Goal: Task Accomplishment & Management: Manage account settings

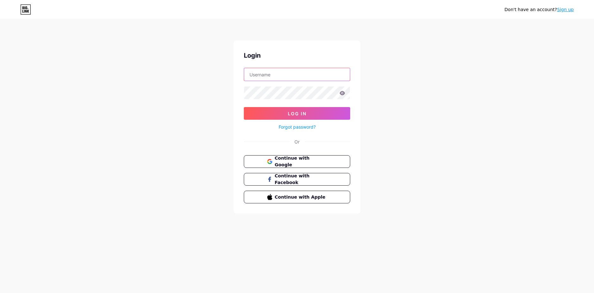
click at [262, 76] on input "text" at bounding box center [297, 74] width 106 height 13
type input "[EMAIL_ADDRESS][DOMAIN_NAME]"
click at [244, 107] on button "Log In" at bounding box center [297, 113] width 106 height 13
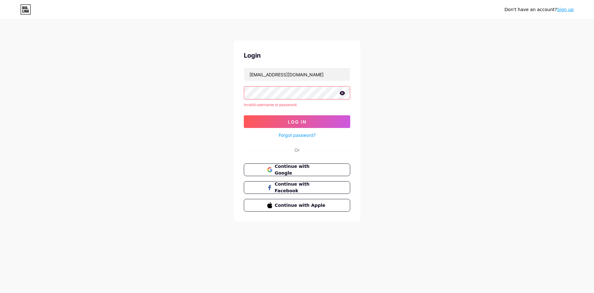
click at [342, 92] on icon at bounding box center [343, 93] width 6 height 4
click at [145, 86] on div "Don't have an account? Sign up Login [EMAIL_ADDRESS][DOMAIN_NAME] Invalid usern…" at bounding box center [297, 121] width 594 height 242
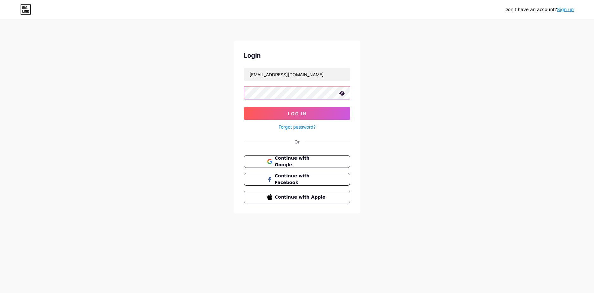
click at [244, 107] on button "Log In" at bounding box center [297, 113] width 106 height 13
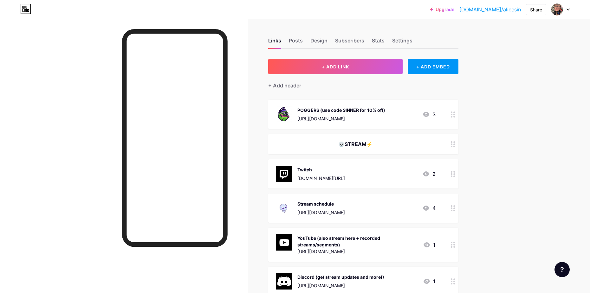
click at [355, 114] on div "POGGERS (use code SINNER for 10% off) [URL][DOMAIN_NAME]" at bounding box center [341, 114] width 88 height 16
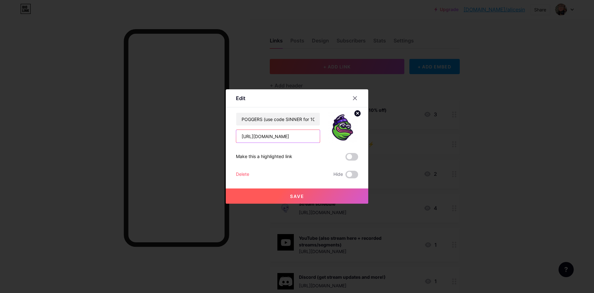
click at [281, 137] on input "[URL][DOMAIN_NAME]" at bounding box center [278, 136] width 84 height 13
paste input "[DOMAIN_NAME][URL]"
type input "[URL][DOMAIN_NAME]"
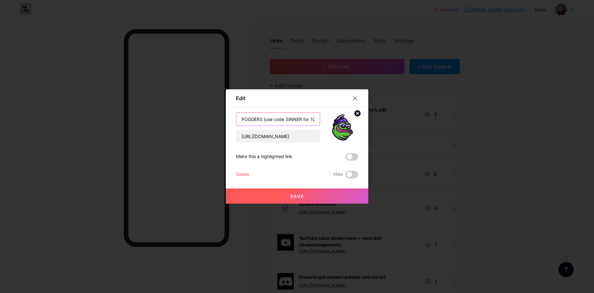
drag, startPoint x: 262, startPoint y: 120, endPoint x: 190, endPoint y: 119, distance: 71.9
click at [190, 119] on div "Edit Content YouTube Play YouTube video without leaving your page. ADD Vimeo Pl…" at bounding box center [297, 146] width 594 height 293
click at [290, 119] on input "ADVANCED (use code SINNER for 10% off)" at bounding box center [278, 119] width 84 height 13
type input "ADVANCED (use code xSINNER for 10% off)"
click at [357, 112] on icon at bounding box center [358, 113] width 2 height 2
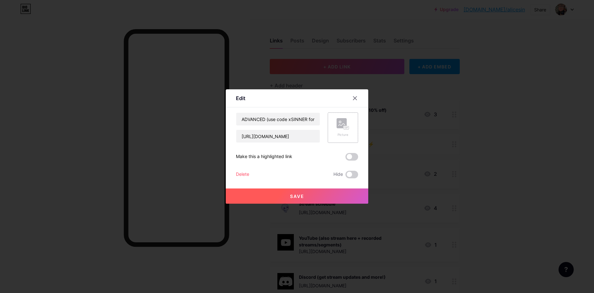
click at [305, 200] on button "Save" at bounding box center [297, 196] width 143 height 15
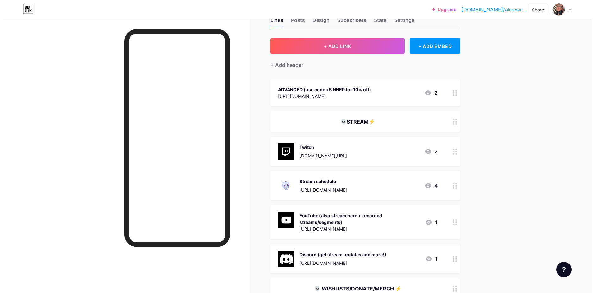
scroll to position [32, 0]
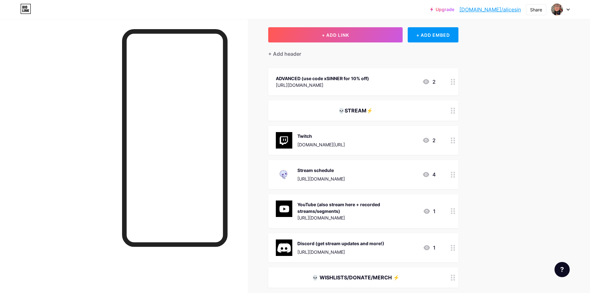
click at [345, 177] on div "[URL][DOMAIN_NAME]" at bounding box center [321, 179] width 48 height 7
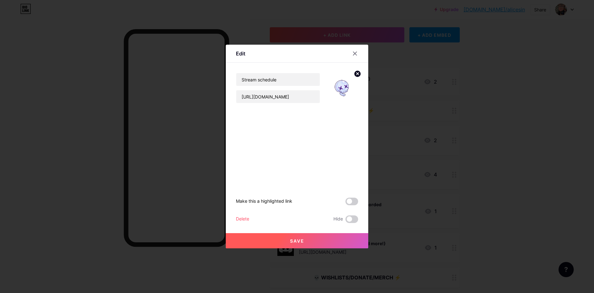
click at [493, 176] on div at bounding box center [297, 146] width 594 height 293
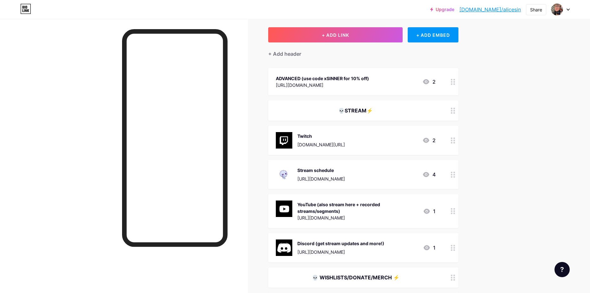
click at [345, 171] on div "Stream schedule" at bounding box center [321, 170] width 48 height 7
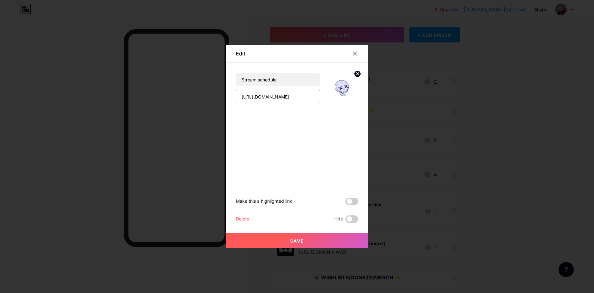
click at [285, 96] on input "[URL][DOMAIN_NAME]" at bounding box center [278, 96] width 84 height 13
paste input "[DOMAIN_NAME][URL]"
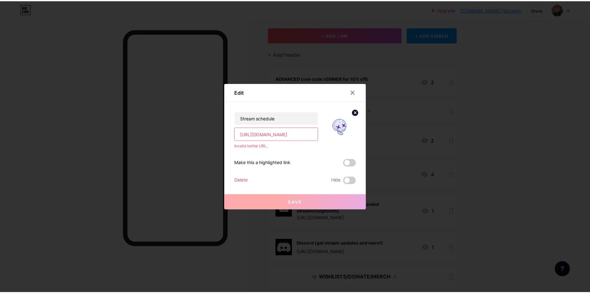
scroll to position [0, 0]
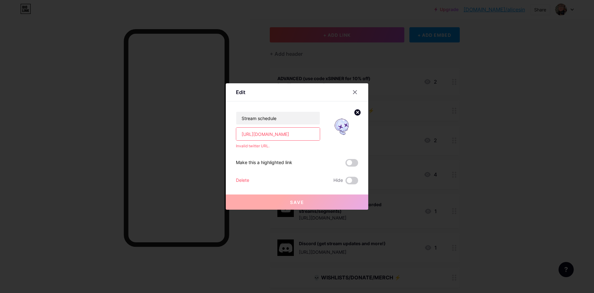
drag, startPoint x: 249, startPoint y: 135, endPoint x: 208, endPoint y: 134, distance: 41.2
click at [208, 134] on div "Edit Stream schedule [URL][DOMAIN_NAME] Invalid twitter URL. Make this a highli…" at bounding box center [297, 146] width 594 height 293
click at [258, 134] on input "[URL][DOMAIN_NAME]" at bounding box center [278, 134] width 84 height 13
click at [260, 134] on input "[URL][DOMAIN_NAME]" at bounding box center [278, 134] width 84 height 13
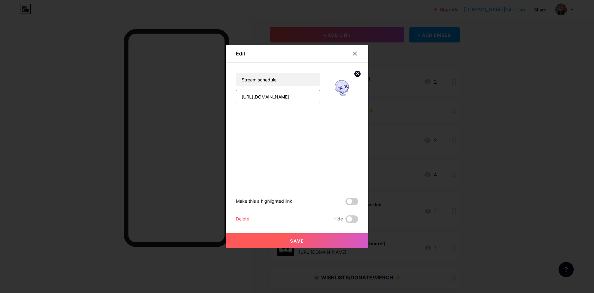
type input "[URL][DOMAIN_NAME]"
click at [302, 240] on span "Save" at bounding box center [297, 240] width 14 height 5
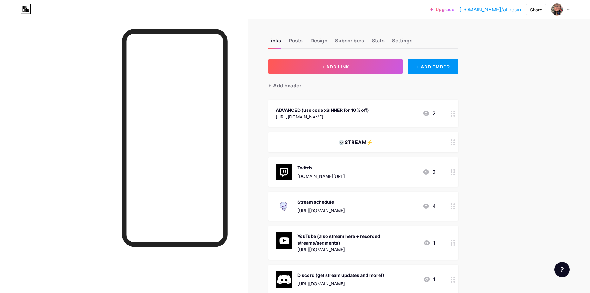
click at [369, 110] on div "ADVANCED (use code xSINNER for 10% off)" at bounding box center [322, 110] width 93 height 7
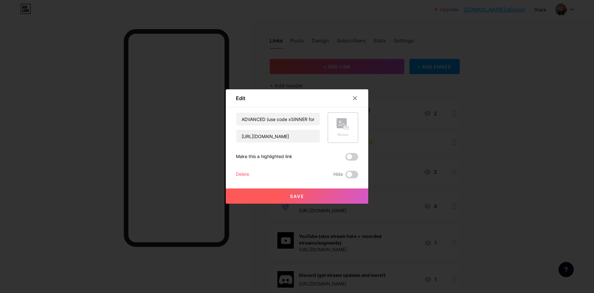
click at [339, 131] on div "Picture" at bounding box center [343, 127] width 13 height 19
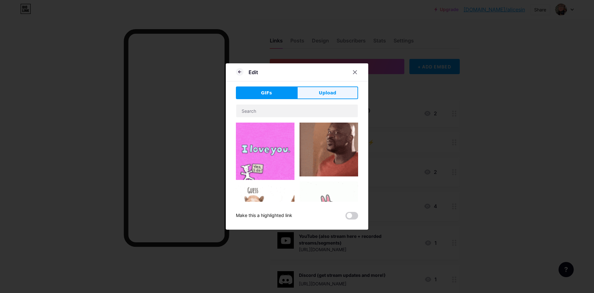
click at [337, 95] on button "Upload" at bounding box center [327, 92] width 61 height 13
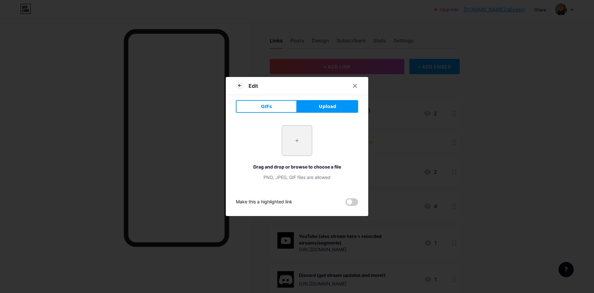
click at [297, 150] on input "file" at bounding box center [297, 141] width 30 height 30
type input "C:\fakepath\ADV-Logo-w-GG-03.png"
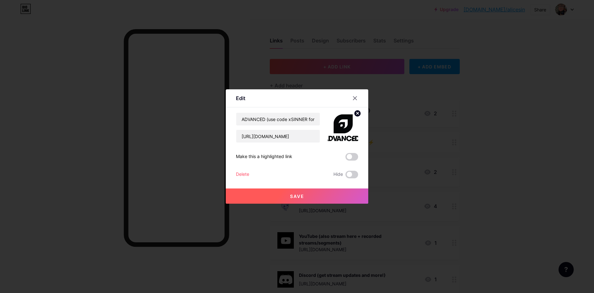
click at [310, 195] on button "Save" at bounding box center [297, 196] width 143 height 15
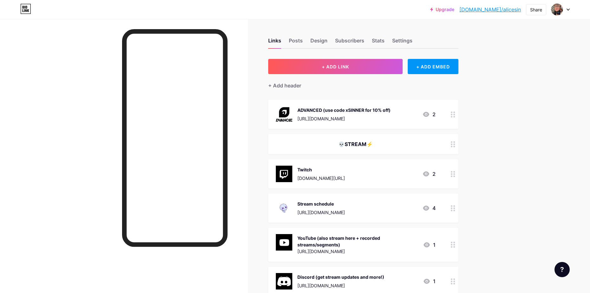
click at [279, 111] on img at bounding box center [284, 114] width 16 height 16
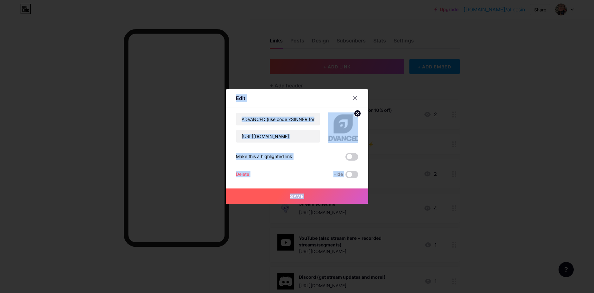
click at [279, 111] on div "Content YouTube Play YouTube video without leaving your page. ADD Vimeo Play Vi…" at bounding box center [297, 142] width 122 height 71
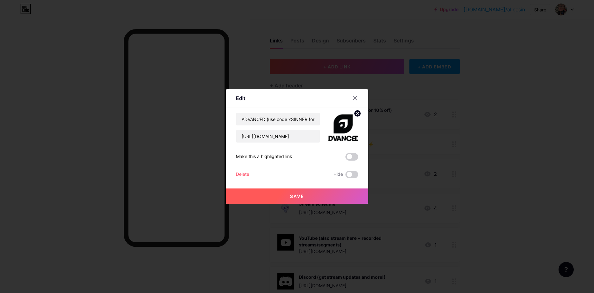
click at [355, 114] on circle at bounding box center [357, 113] width 7 height 7
click at [347, 122] on rect at bounding box center [342, 123] width 10 height 10
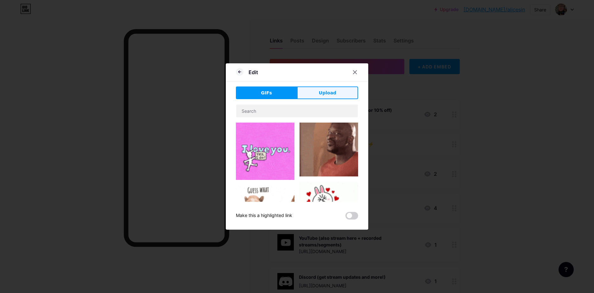
click at [313, 91] on button "Upload" at bounding box center [327, 92] width 61 height 13
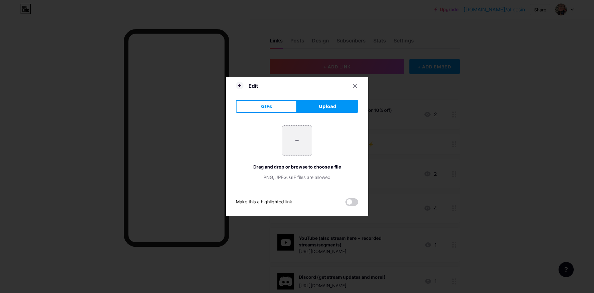
click at [294, 135] on input "file" at bounding box center [297, 141] width 30 height 30
type input "C:\fakepath\ADV-Icon-Outlined-Dark.png"
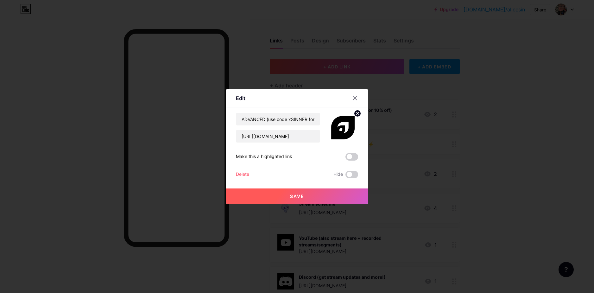
click at [309, 194] on button "Save" at bounding box center [297, 196] width 143 height 15
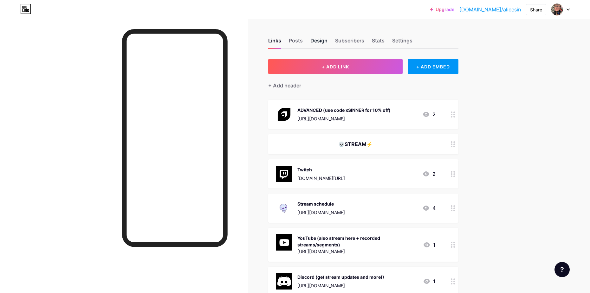
click at [315, 42] on div "Design" at bounding box center [318, 42] width 17 height 11
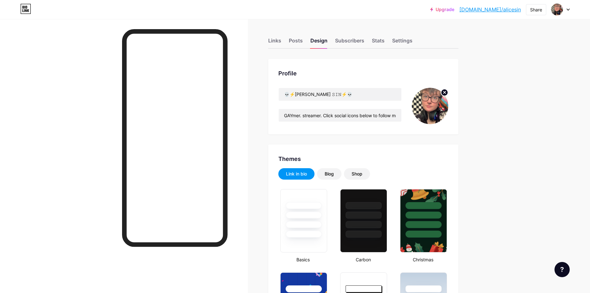
type input "#474747"
type input "#ffffff"
click at [276, 41] on div "Links" at bounding box center [274, 42] width 13 height 11
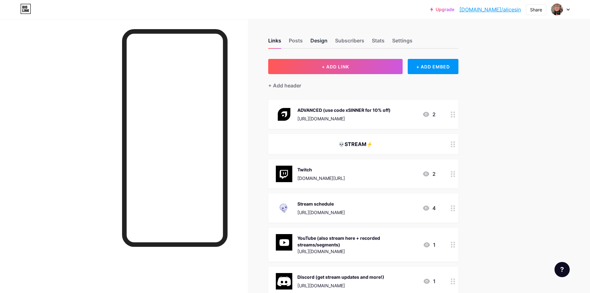
click at [323, 42] on div "Design" at bounding box center [318, 42] width 17 height 11
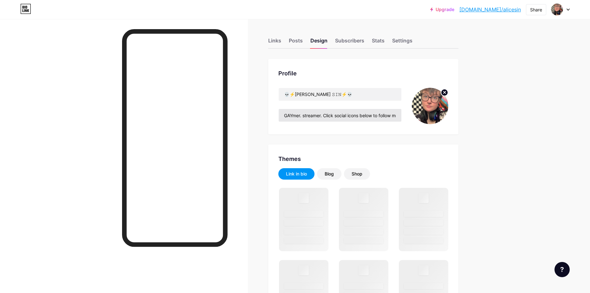
type input "#474747"
type input "#ffffff"
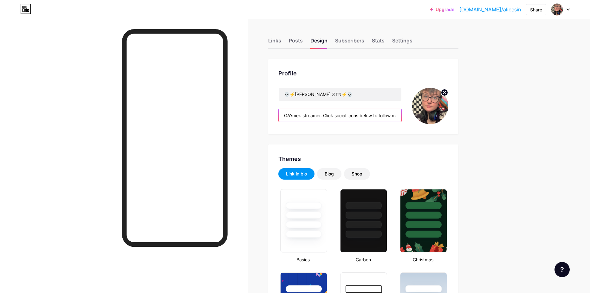
click at [325, 118] on input "GAYmer. streamer. Click social icons below to follow me everywhere." at bounding box center [339, 115] width 123 height 13
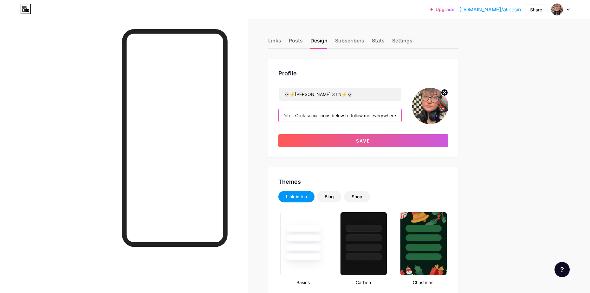
scroll to position [0, 46]
drag, startPoint x: 341, startPoint y: 115, endPoint x: 404, endPoint y: 115, distance: 63.4
click at [404, 115] on div "💀⚡️[PERSON_NAME] 𝚂𝙸𝙽⚡️💀 [PERSON_NAME]. streamer. Writer. Click social icons bel…" at bounding box center [363, 106] width 170 height 36
type input "GAYmer. streamer. Writer. Click social icons below to follow me everywhere."
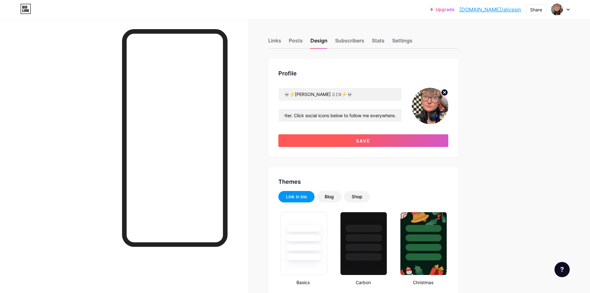
click at [394, 141] on button "Save" at bounding box center [363, 140] width 170 height 13
type input "#ffffff"
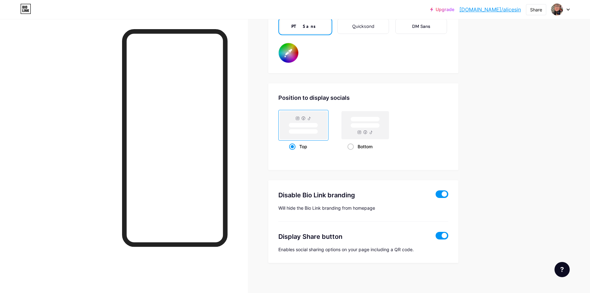
scroll to position [1158, 0]
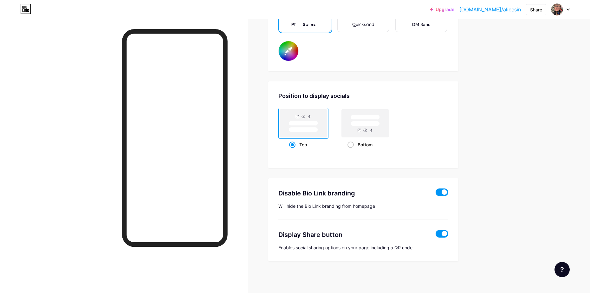
click at [447, 192] on span at bounding box center [441, 193] width 13 height 8
click at [435, 194] on input "checkbox" at bounding box center [435, 194] width 0 height 0
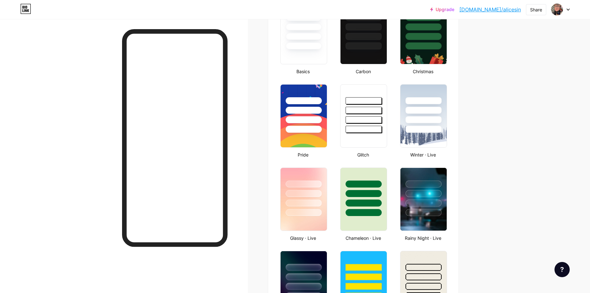
type input "#474747"
type input "#ffffff"
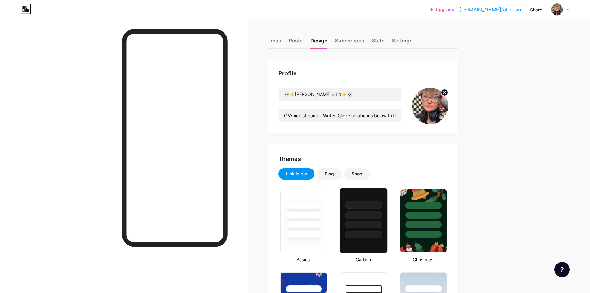
click at [377, 222] on div at bounding box center [363, 224] width 37 height 7
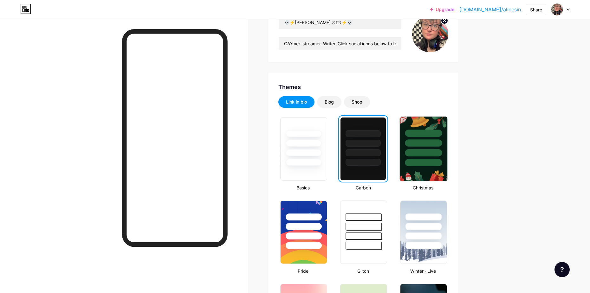
scroll to position [158, 0]
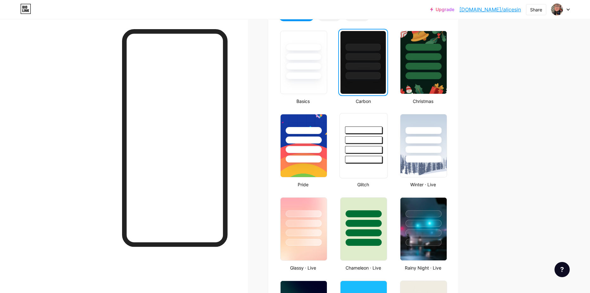
click at [381, 164] on div at bounding box center [363, 145] width 48 height 65
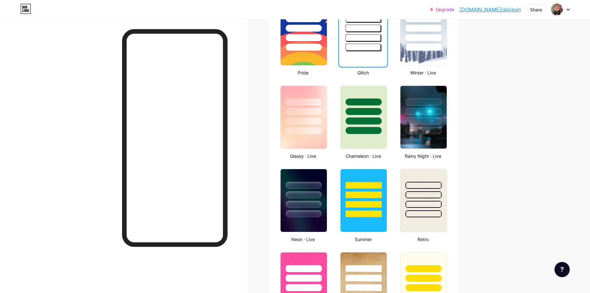
scroll to position [285, 0]
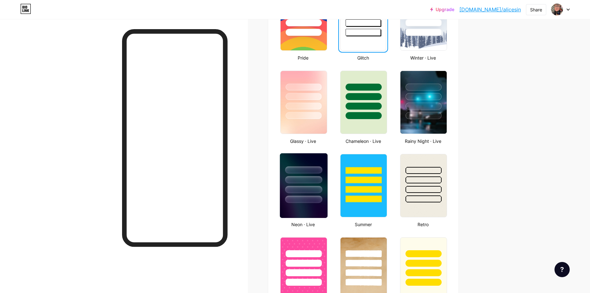
click at [303, 188] on div at bounding box center [303, 189] width 37 height 7
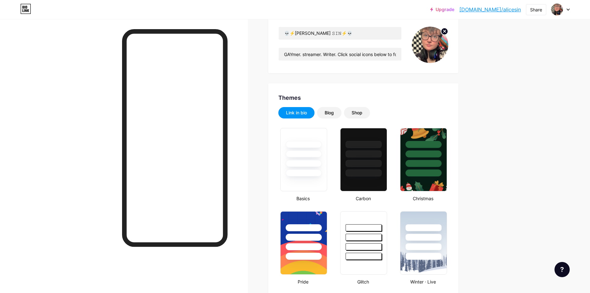
scroll to position [0, 0]
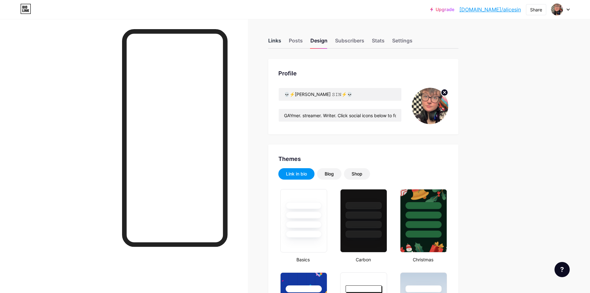
click at [274, 41] on div "Links" at bounding box center [274, 42] width 13 height 11
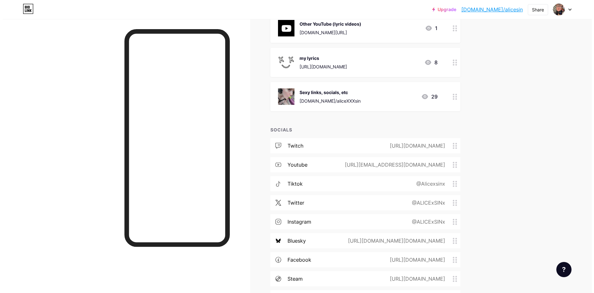
scroll to position [664, 0]
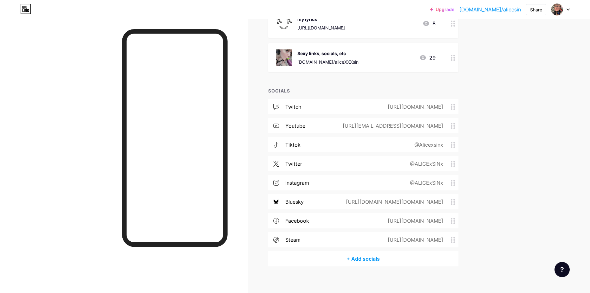
click at [368, 253] on div "+ Add socials" at bounding box center [363, 258] width 190 height 15
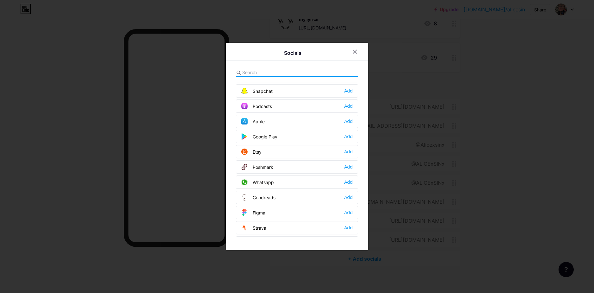
scroll to position [475, 0]
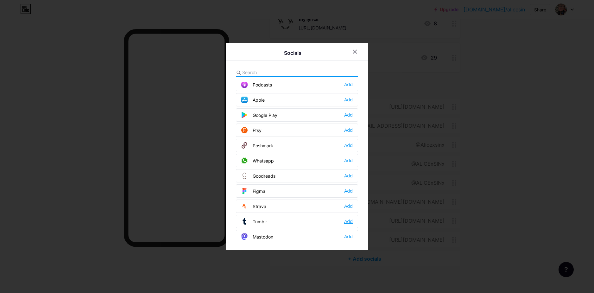
click at [351, 221] on div "Add" at bounding box center [348, 221] width 9 height 6
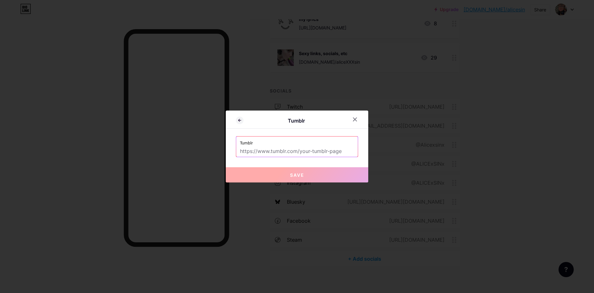
click at [268, 150] on input "text" at bounding box center [297, 151] width 114 height 11
paste input "[URL][DOMAIN_NAME]"
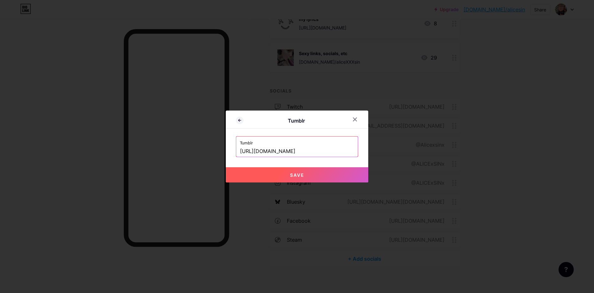
scroll to position [0, 4]
type input "[URL][DOMAIN_NAME]"
click at [298, 173] on span "Save" at bounding box center [297, 174] width 14 height 5
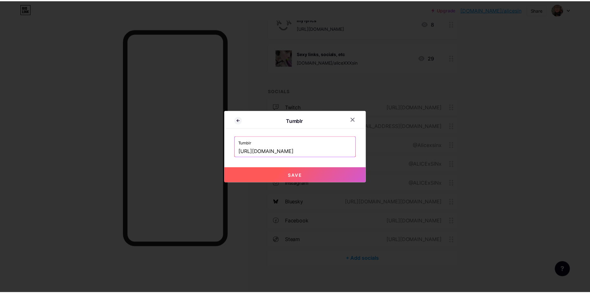
scroll to position [0, 0]
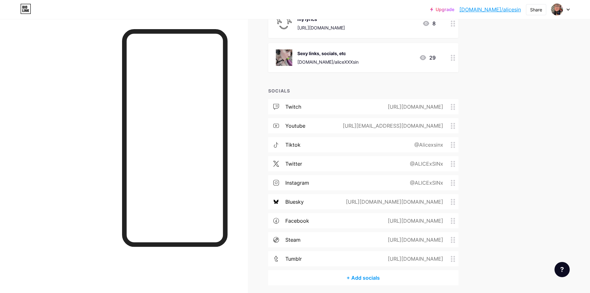
click at [301, 179] on div "instagram" at bounding box center [297, 183] width 24 height 8
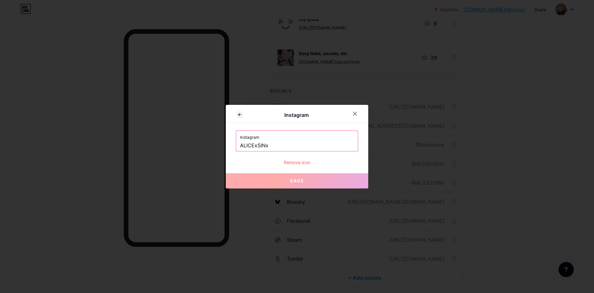
click at [521, 195] on div at bounding box center [297, 146] width 594 height 293
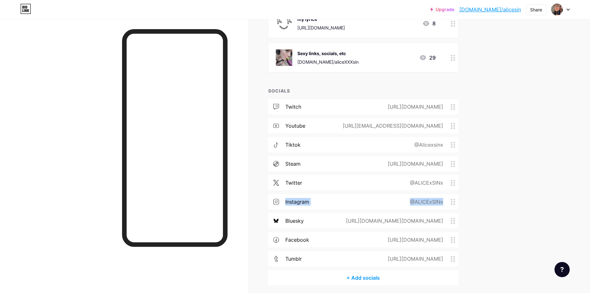
drag, startPoint x: 456, startPoint y: 200, endPoint x: 457, endPoint y: 171, distance: 28.5
click at [457, 171] on div "twitch [URL][DOMAIN_NAME] youtube [URL][EMAIL_ADDRESS][DOMAIN_NAME] tiktok @Ali…" at bounding box center [363, 184] width 190 height 171
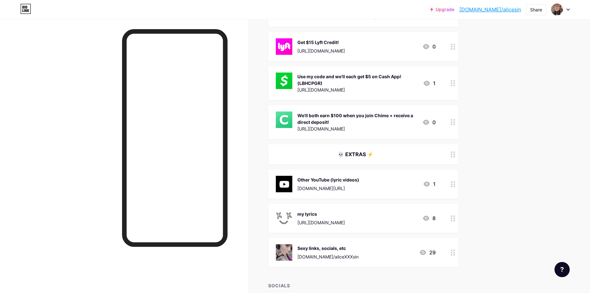
scroll to position [475, 0]
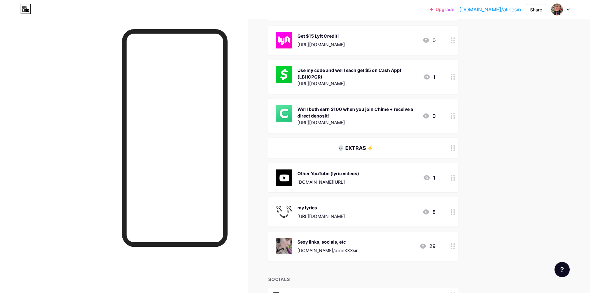
click at [412, 144] on div "💀 EXTRAS ⚡" at bounding box center [356, 148] width 160 height 8
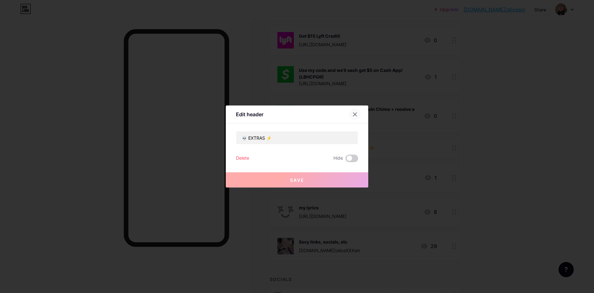
click at [355, 115] on icon at bounding box center [355, 114] width 3 height 3
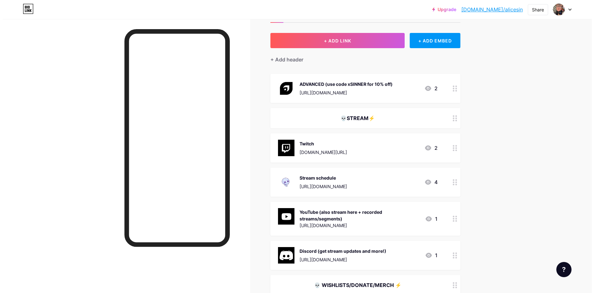
scroll to position [0, 0]
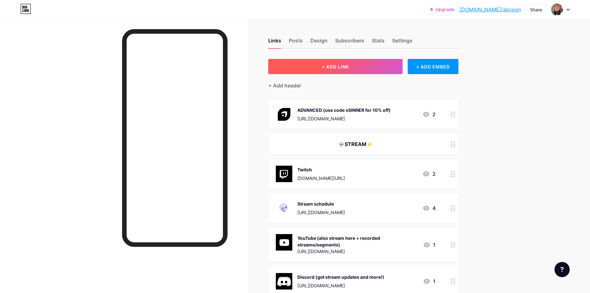
click at [333, 70] on button "+ ADD LINK" at bounding box center [335, 66] width 135 height 15
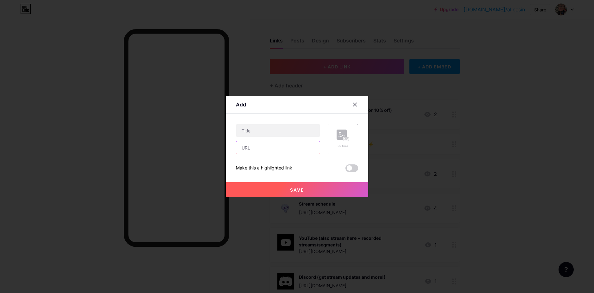
click at [249, 149] on input "text" at bounding box center [278, 147] width 84 height 13
paste input "[URL][DOMAIN_NAME]"
type input "[URL][DOMAIN_NAME]"
click at [272, 133] on input "text" at bounding box center [278, 130] width 84 height 13
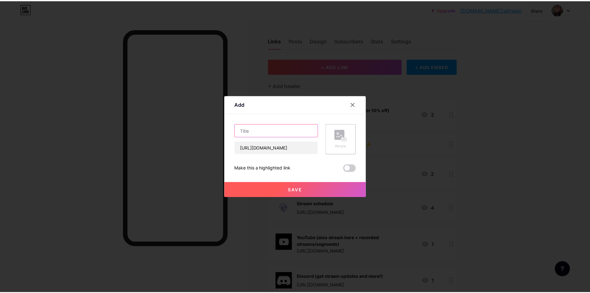
scroll to position [0, 0]
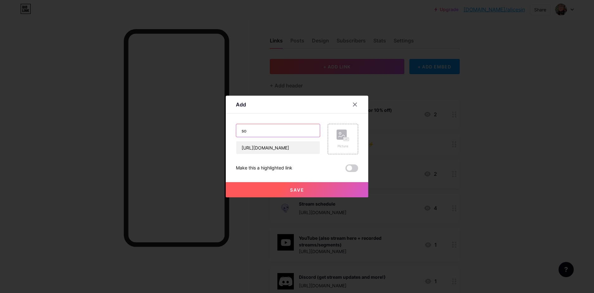
type input "s"
click at [252, 130] on input "lyrics and short stories" at bounding box center [278, 130] width 84 height 13
type input "lyrics/poems and short stories"
click at [315, 189] on button "Save" at bounding box center [297, 189] width 143 height 15
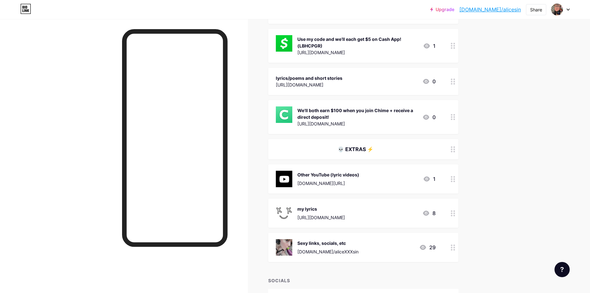
scroll to position [507, 0]
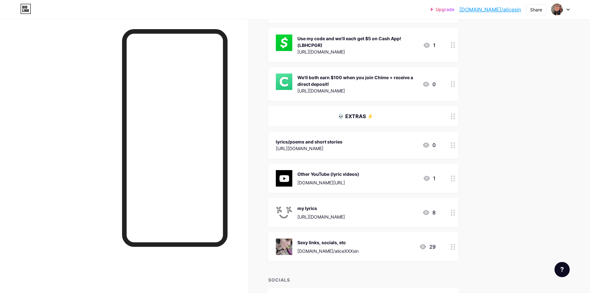
click at [342, 138] on div "lyrics/poems and short stories" at bounding box center [309, 141] width 67 height 7
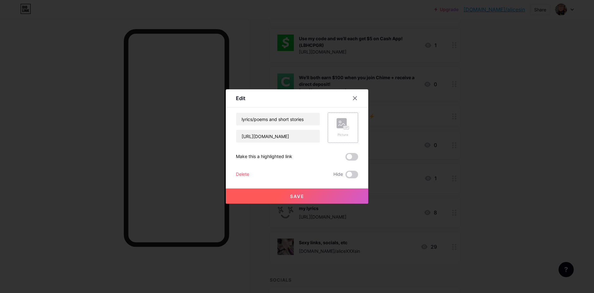
click at [347, 132] on div "Picture" at bounding box center [343, 127] width 13 height 19
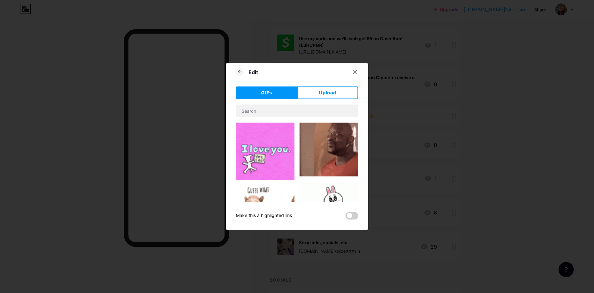
click at [313, 94] on button "Upload" at bounding box center [327, 92] width 61 height 13
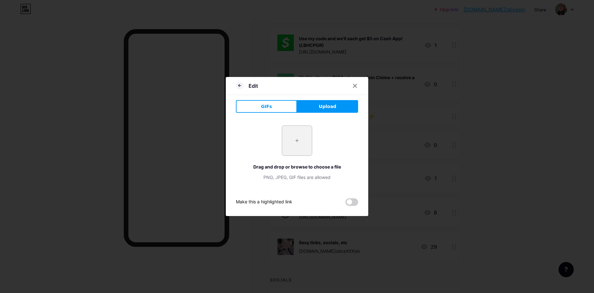
click at [300, 138] on input "file" at bounding box center [297, 141] width 30 height 30
type input "C:\fakepath\images.png"
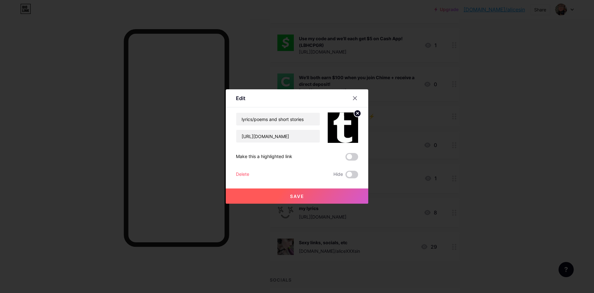
click at [300, 197] on span "Save" at bounding box center [297, 196] width 14 height 5
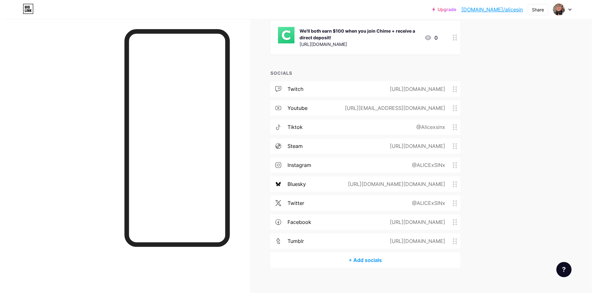
scroll to position [717, 0]
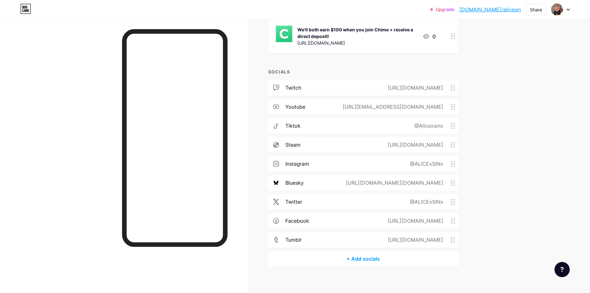
click at [373, 253] on div "+ Add socials" at bounding box center [363, 258] width 190 height 15
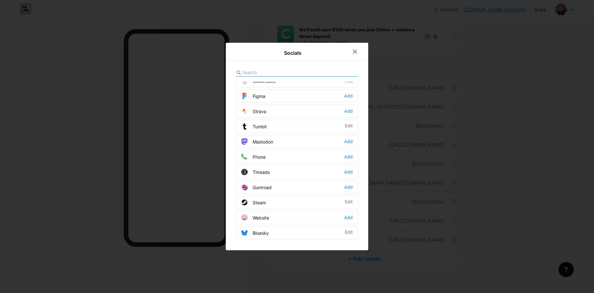
scroll to position [572, 0]
click at [552, 182] on div at bounding box center [297, 146] width 594 height 293
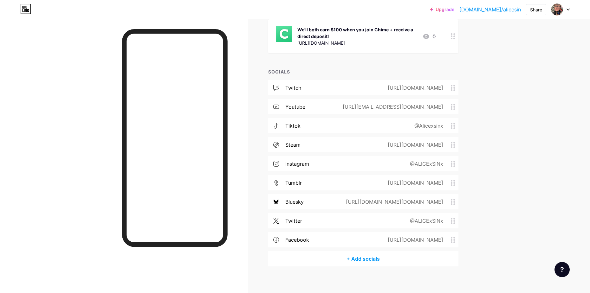
click at [382, 255] on div "+ Add socials" at bounding box center [363, 258] width 190 height 15
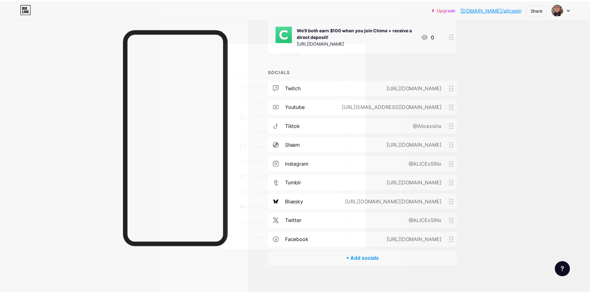
scroll to position [95, 0]
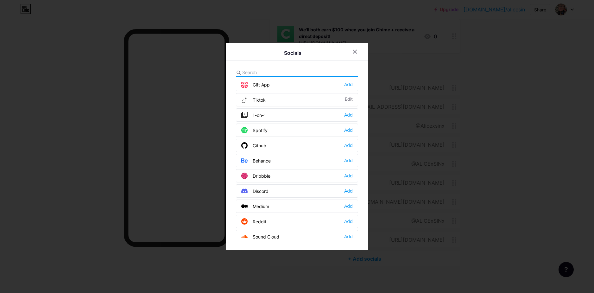
click at [541, 137] on div at bounding box center [297, 146] width 594 height 293
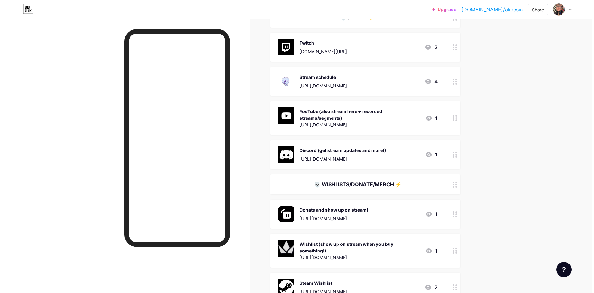
scroll to position [0, 0]
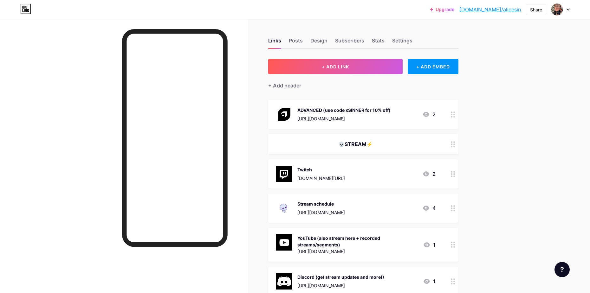
drag, startPoint x: 507, startPoint y: 0, endPoint x: 352, endPoint y: 11, distance: 155.6
click at [352, 11] on div "Upgrade [DOMAIN_NAME]/alices... [DOMAIN_NAME]/alicesin Share Switch accounts 💀⚡…" at bounding box center [295, 9] width 590 height 11
click at [361, 68] on button "+ ADD LINK" at bounding box center [335, 66] width 135 height 15
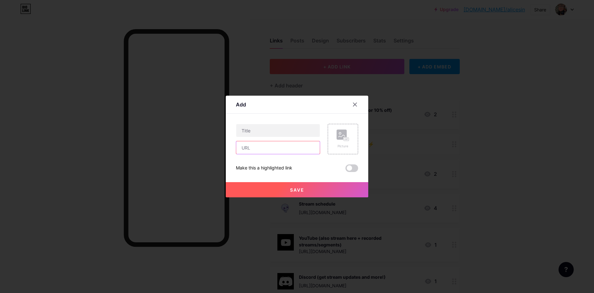
click at [260, 150] on input "text" at bounding box center [278, 147] width 84 height 13
paste input "[URL][DOMAIN_NAME]"
type input "[URL][DOMAIN_NAME]"
click at [291, 189] on span "Save" at bounding box center [297, 189] width 14 height 5
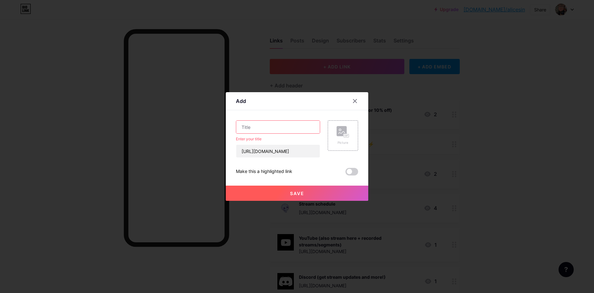
click at [257, 131] on input "text" at bounding box center [278, 127] width 84 height 13
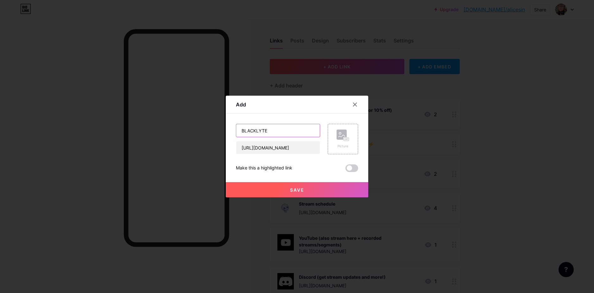
type input "BLACKLYTE"
click at [323, 186] on button "Save" at bounding box center [297, 189] width 143 height 15
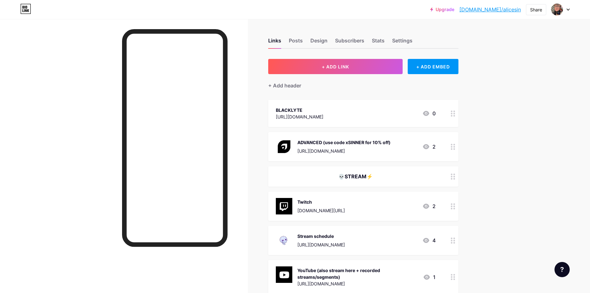
click at [365, 142] on div "ADVANCED (use code xSINNER for 10% off)" at bounding box center [343, 142] width 93 height 7
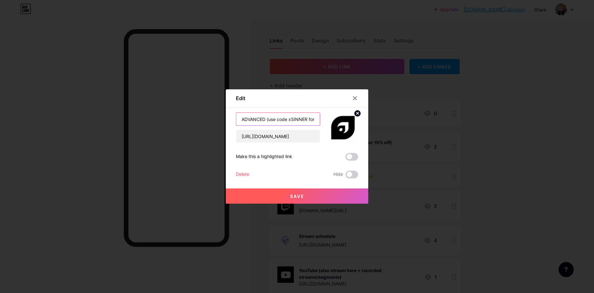
scroll to position [0, 19]
drag, startPoint x: 322, startPoint y: 117, endPoint x: 383, endPoint y: 118, distance: 61.2
click at [383, 118] on div "Edit Content YouTube Play YouTube video without leaving your page. ADD Vimeo Pl…" at bounding box center [297, 146] width 594 height 293
click at [503, 144] on div at bounding box center [297, 146] width 594 height 293
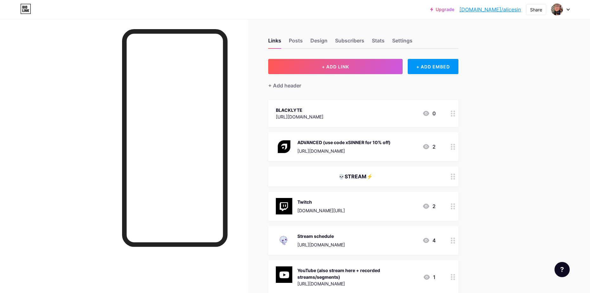
click at [354, 118] on div "BLACKLYTE [URL][DOMAIN_NAME] 0" at bounding box center [356, 113] width 160 height 15
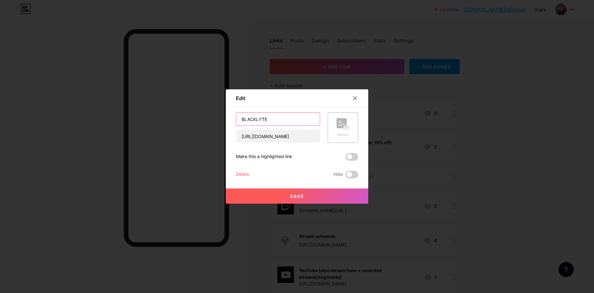
click at [276, 119] on input "BLACKLYTE" at bounding box center [278, 119] width 84 height 13
paste input "(use code xSINNER for 10% off)"
click at [248, 120] on input "BLACKLYTE(use code xSINNER for 10% off)" at bounding box center [278, 119] width 84 height 13
click at [274, 120] on input "BLACKLYTE (use code xSINNER for 10% off)" at bounding box center [278, 119] width 84 height 13
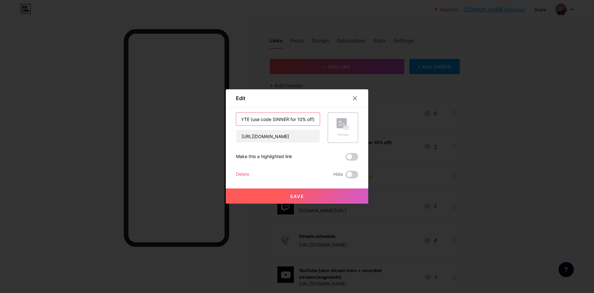
scroll to position [0, 17]
type input "BLACKLYTE (use code SINNER for 10% off)"
click at [313, 199] on button "Save" at bounding box center [297, 196] width 143 height 15
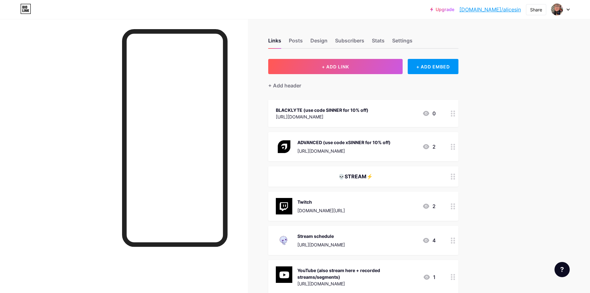
click at [388, 107] on div "BLACKLYTE (use code SINNER for 10% off) [URL][DOMAIN_NAME] 0" at bounding box center [356, 113] width 160 height 15
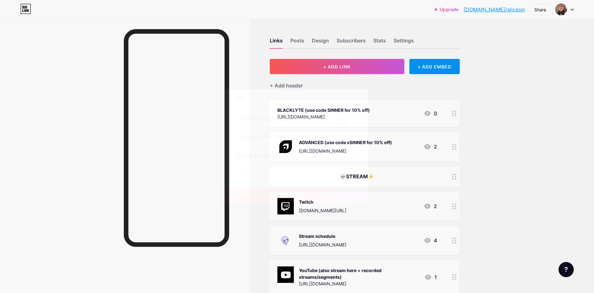
click at [350, 122] on div "Picture" at bounding box center [343, 127] width 30 height 30
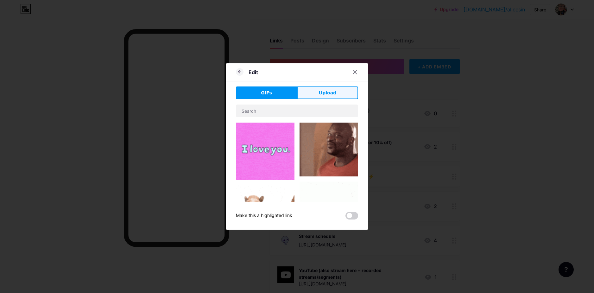
click at [320, 90] on span "Upload" at bounding box center [327, 93] width 17 height 7
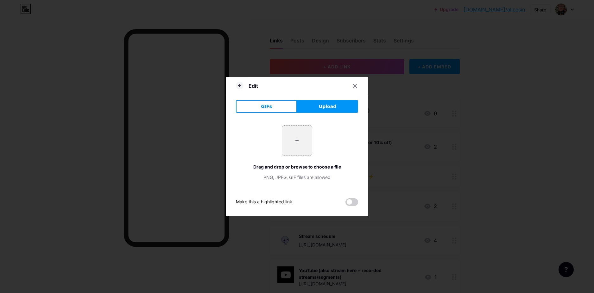
click at [306, 142] on input "file" at bounding box center [297, 141] width 30 height 30
type input "C:\fakepath\blacklyte.png"
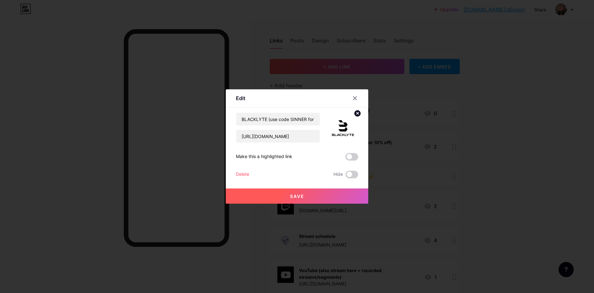
click at [303, 196] on span "Save" at bounding box center [297, 196] width 14 height 5
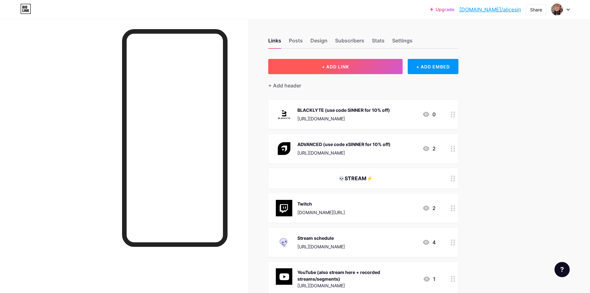
click at [341, 66] on span "+ ADD LINK" at bounding box center [335, 66] width 27 height 5
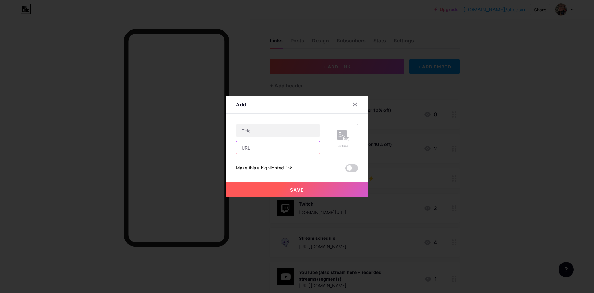
click at [263, 150] on input "text" at bounding box center [278, 147] width 84 height 13
paste input "[URL][DOMAIN_NAME]"
type input "[URL][DOMAIN_NAME]"
click at [256, 131] on input "text" at bounding box center [278, 130] width 84 height 13
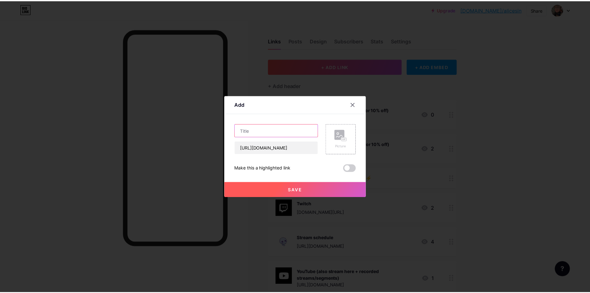
scroll to position [0, 0]
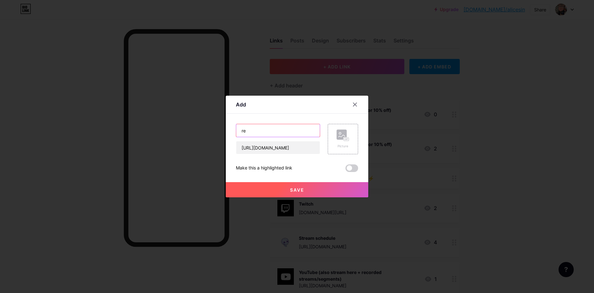
type input "r"
type input "RED DRAGON"
click at [286, 185] on button "Save" at bounding box center [297, 189] width 143 height 15
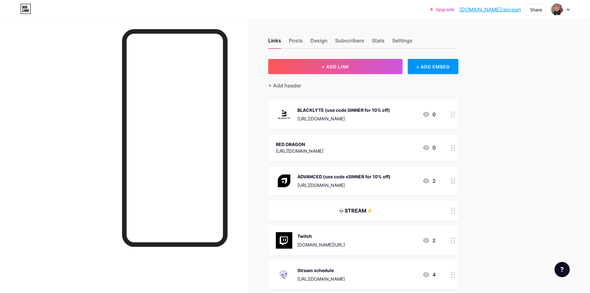
click at [383, 148] on div "RED DRAGON [URL][DOMAIN_NAME] 0" at bounding box center [356, 147] width 160 height 15
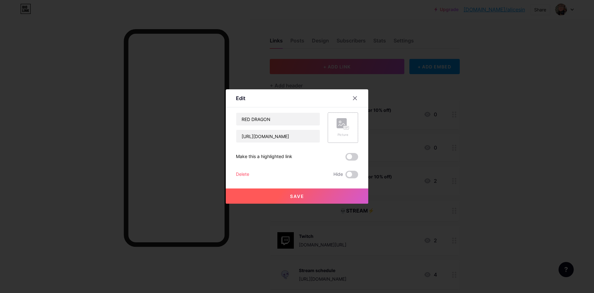
click at [342, 131] on div "Picture" at bounding box center [343, 127] width 13 height 19
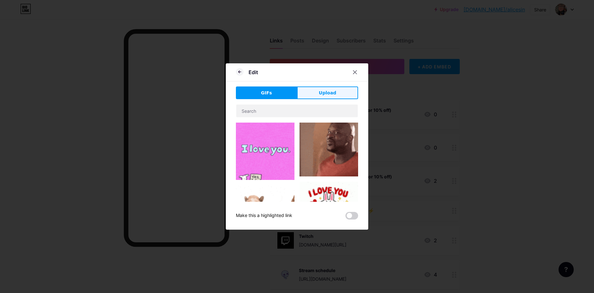
click at [322, 98] on button "Upload" at bounding box center [327, 92] width 61 height 13
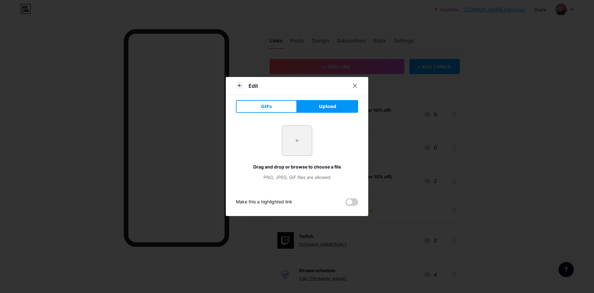
click at [295, 130] on input "file" at bounding box center [297, 141] width 30 height 30
type input "C:\fakepath\logo透明.png"
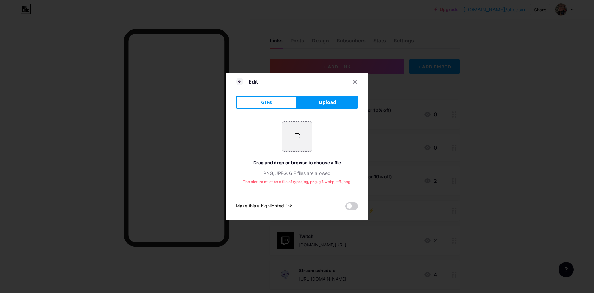
click at [305, 142] on input "file" at bounding box center [297, 137] width 30 height 30
click at [453, 158] on div at bounding box center [297, 146] width 594 height 293
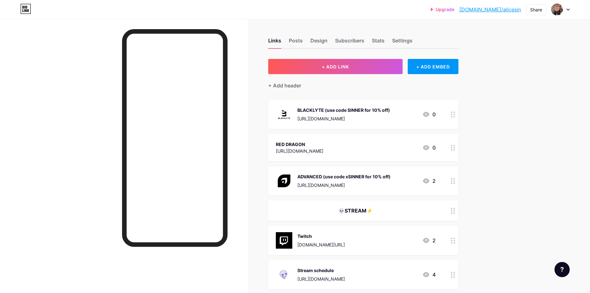
click at [323, 145] on div "RED DRAGON" at bounding box center [300, 144] width 48 height 7
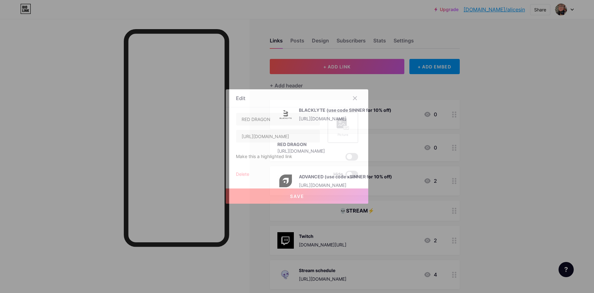
click at [334, 119] on div "Picture" at bounding box center [343, 127] width 30 height 30
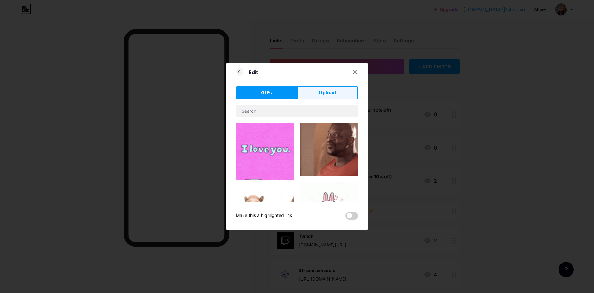
click at [322, 90] on span "Upload" at bounding box center [327, 93] width 17 height 7
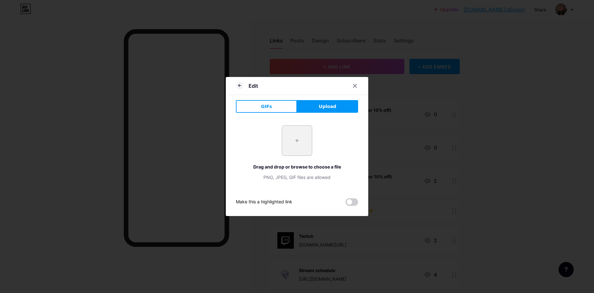
click at [306, 140] on input "file" at bounding box center [297, 141] width 30 height 30
type input "C:\fakepath\logo透明.png"
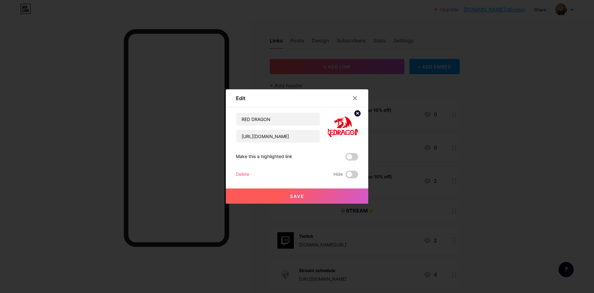
click at [301, 193] on button "Save" at bounding box center [297, 196] width 143 height 15
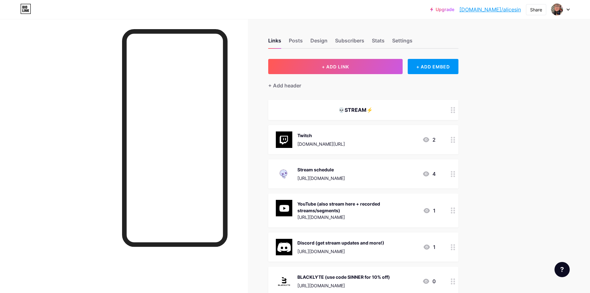
drag, startPoint x: 378, startPoint y: 107, endPoint x: 322, endPoint y: 110, distance: 56.1
click at [322, 110] on div "💀STREAM⚡️" at bounding box center [356, 110] width 160 height 8
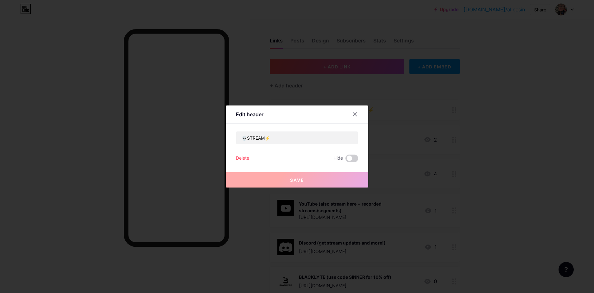
copy div "💀STREAM⚡️"
click at [407, 134] on div at bounding box center [297, 146] width 594 height 293
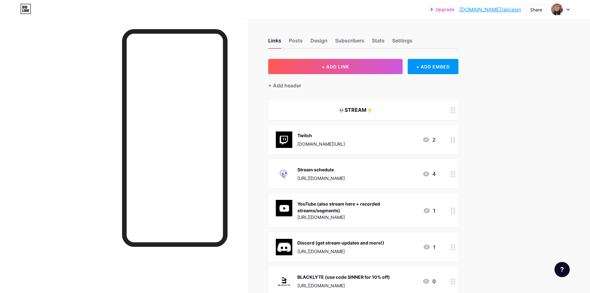
drag, startPoint x: 376, startPoint y: 109, endPoint x: 341, endPoint y: 110, distance: 35.2
click at [341, 110] on div "💀STREAM⚡️" at bounding box center [356, 110] width 160 height 8
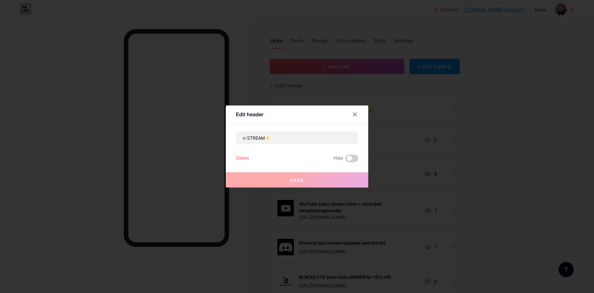
copy div "💀STREAM⚡️"
click at [285, 84] on div at bounding box center [297, 146] width 594 height 293
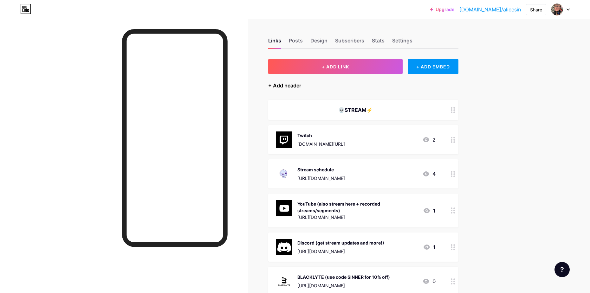
click at [287, 85] on div "+ Add header" at bounding box center [284, 86] width 33 height 8
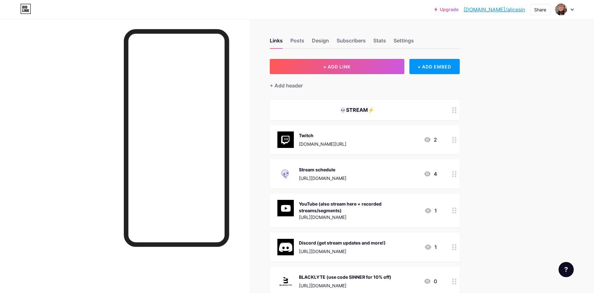
click at [262, 150] on input "text" at bounding box center [297, 146] width 122 height 13
paste input "💀STREAM⚡️"
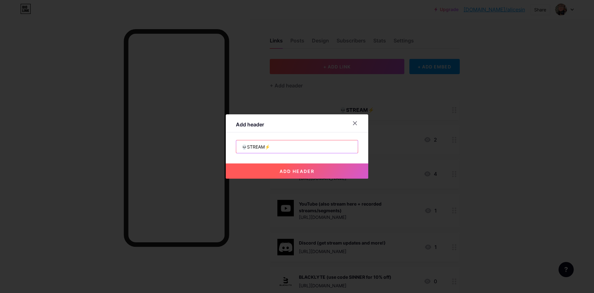
drag, startPoint x: 264, startPoint y: 148, endPoint x: 252, endPoint y: 147, distance: 11.7
click at [252, 147] on input "💀STREAM⚡️" at bounding box center [297, 146] width 122 height 13
drag, startPoint x: 265, startPoint y: 148, endPoint x: 252, endPoint y: 147, distance: 13.3
click at [252, 147] on input "💀STREAM⚡️" at bounding box center [297, 146] width 122 height 13
type input "💀SPONSORS⚡️"
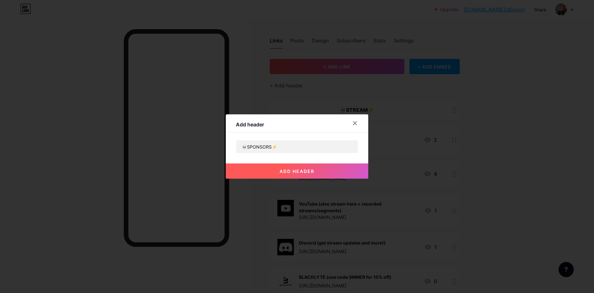
click at [303, 168] on button "add header" at bounding box center [297, 170] width 143 height 15
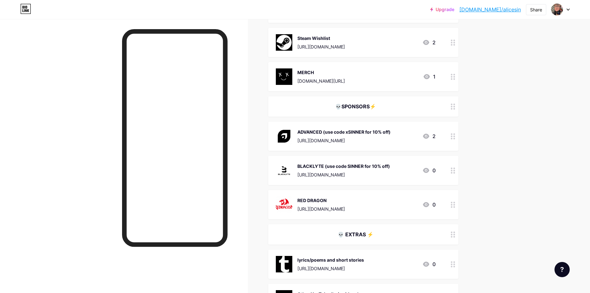
scroll to position [349, 0]
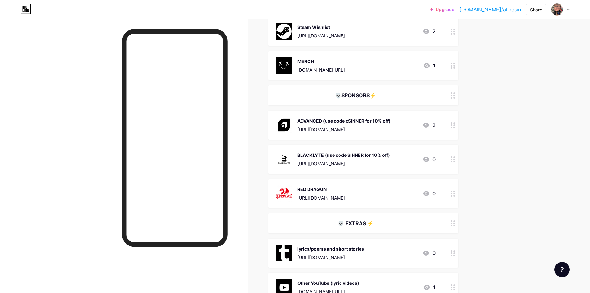
click at [345, 186] on div "RED DRAGON" at bounding box center [321, 189] width 48 height 7
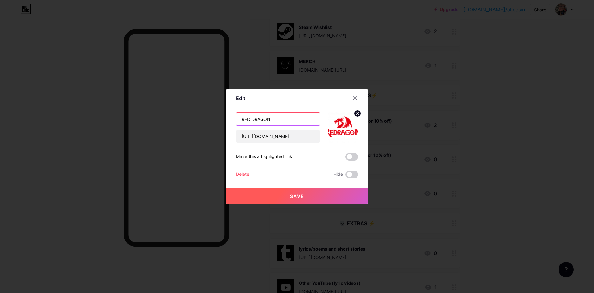
click at [283, 123] on input "RED DRAGON" at bounding box center [278, 119] width 84 height 13
click at [253, 118] on input "RED DRAGON" at bounding box center [278, 119] width 84 height 13
click at [293, 119] on input "REDDRAGON" at bounding box center [278, 119] width 84 height 13
type input "REDDRAGON (use code SINNER)"
click at [293, 201] on button "Save" at bounding box center [297, 196] width 143 height 15
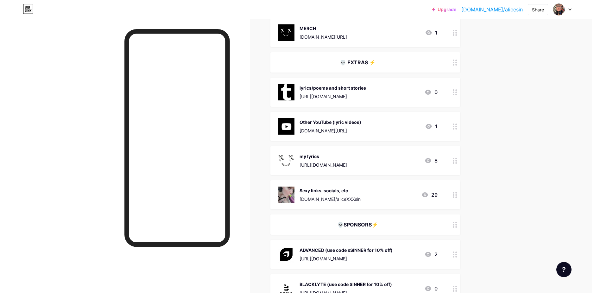
scroll to position [367, 0]
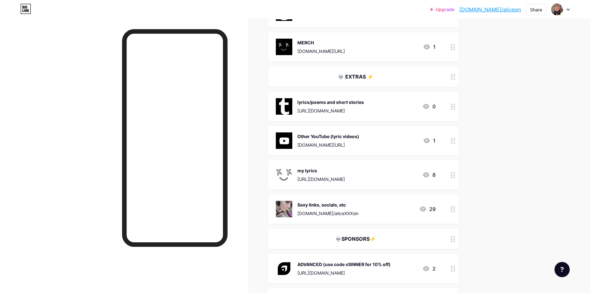
click at [359, 133] on div "Other YouTube (lyric videos)" at bounding box center [328, 136] width 62 height 7
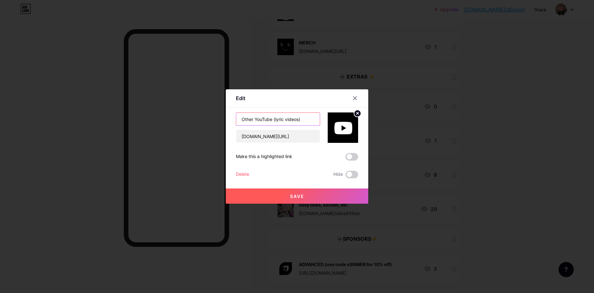
drag, startPoint x: 283, startPoint y: 119, endPoint x: 275, endPoint y: 118, distance: 8.3
click at [275, 118] on input "Other YouTube (lyric videos)" at bounding box center [278, 119] width 84 height 13
drag, startPoint x: 315, startPoint y: 118, endPoint x: 322, endPoint y: 118, distance: 7.0
click at [322, 118] on div "Other YouTube (music related edits videos) [DOMAIN_NAME][URL]" at bounding box center [297, 127] width 122 height 30
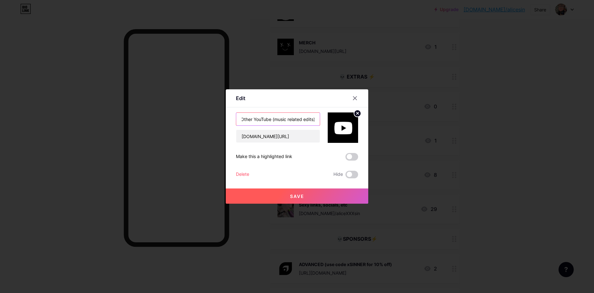
scroll to position [0, 2]
type input "Other YouTube (music related edits)"
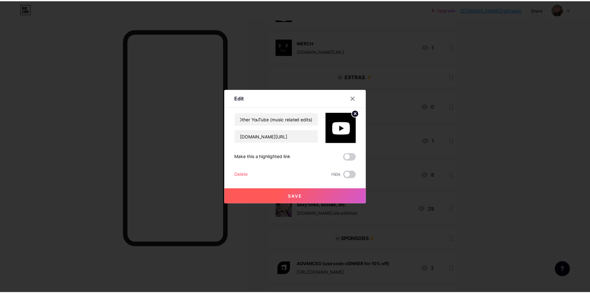
scroll to position [0, 0]
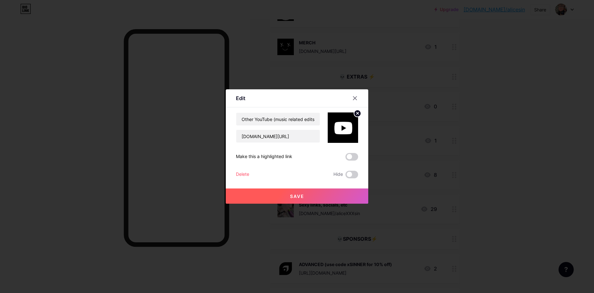
click at [306, 200] on button "Save" at bounding box center [297, 196] width 143 height 15
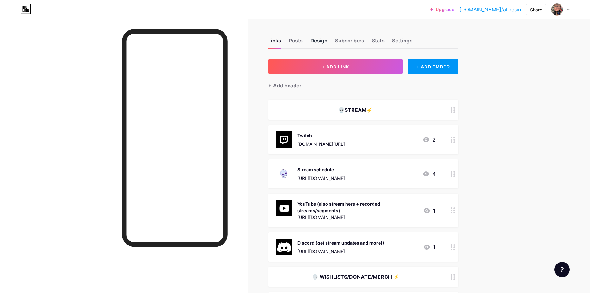
click at [326, 43] on div "Design" at bounding box center [318, 42] width 17 height 11
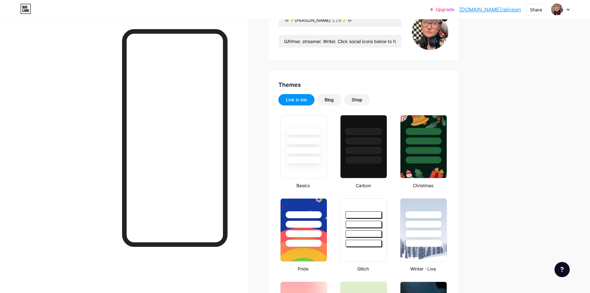
scroll to position [95, 0]
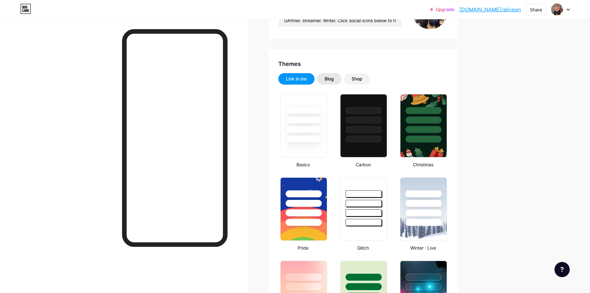
click at [334, 81] on div "Blog" at bounding box center [328, 79] width 9 height 6
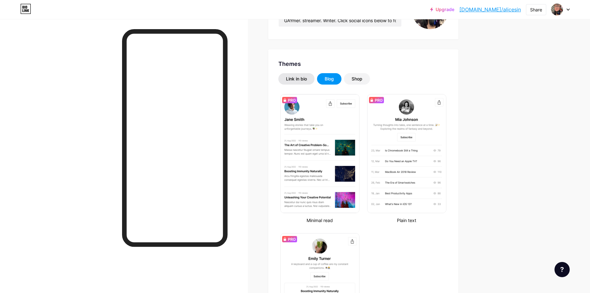
click at [297, 81] on div "Link in bio" at bounding box center [296, 79] width 21 height 6
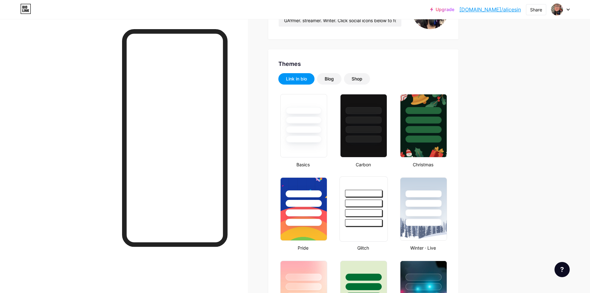
click at [366, 212] on div at bounding box center [363, 212] width 37 height 7
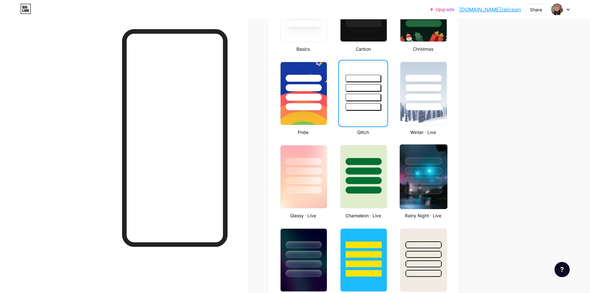
scroll to position [222, 0]
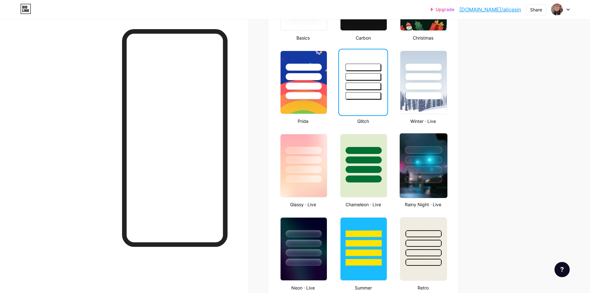
click at [430, 173] on div at bounding box center [424, 158] width 48 height 50
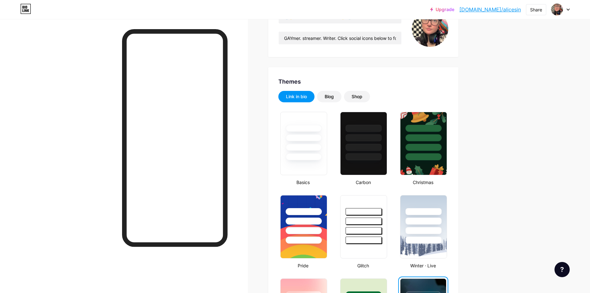
scroll to position [0, 0]
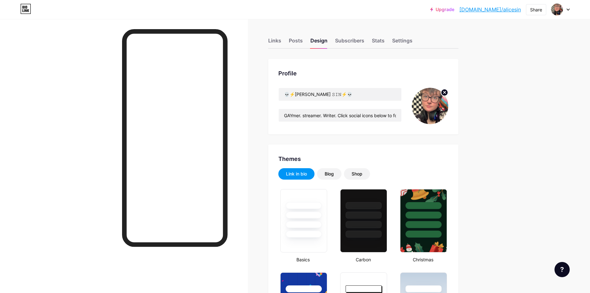
click at [508, 11] on link "[DOMAIN_NAME]/alicesin" at bounding box center [489, 10] width 61 height 8
